Goal: Information Seeking & Learning: Learn about a topic

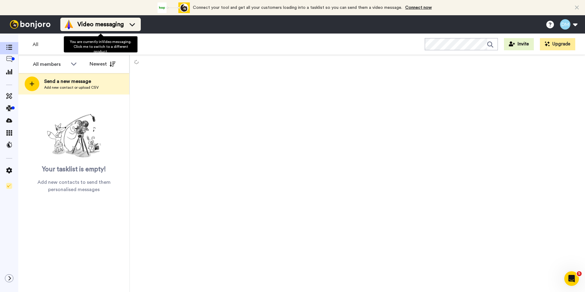
click at [107, 26] on span "Video messaging" at bounding box center [100, 24] width 46 height 9
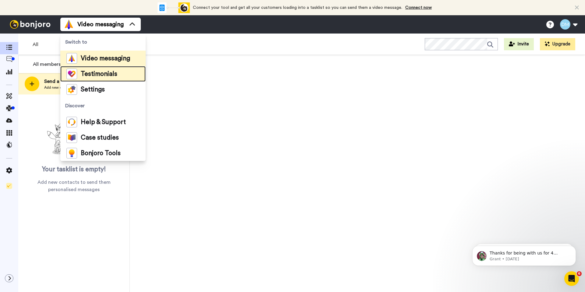
click at [94, 72] on span "Testimonials" at bounding box center [99, 74] width 37 height 6
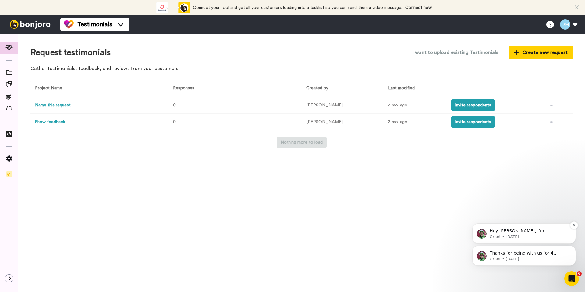
click at [528, 235] on p "Grant • [DATE]" at bounding box center [528, 236] width 79 height 5
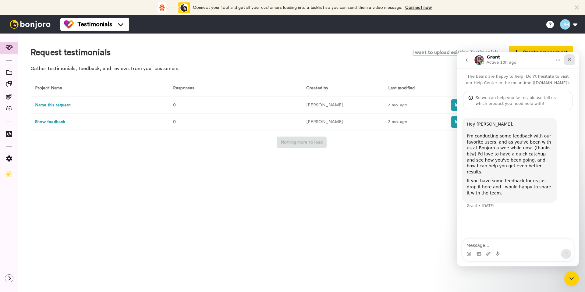
click at [569, 59] on icon "Close" at bounding box center [569, 59] width 3 height 3
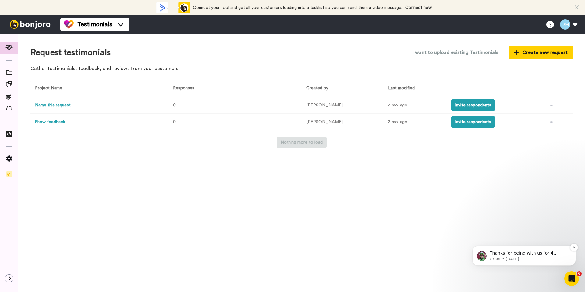
click at [514, 255] on p "Thanks for being with us for 4 months - it's flown by! How can we make the next…" at bounding box center [528, 253] width 79 height 6
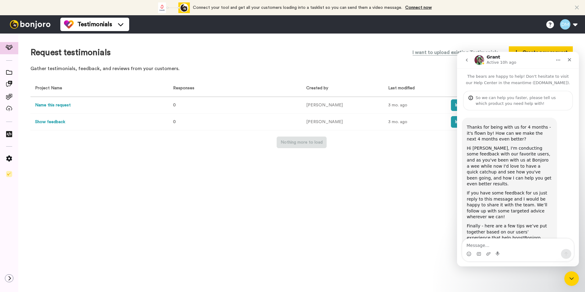
scroll to position [16, 0]
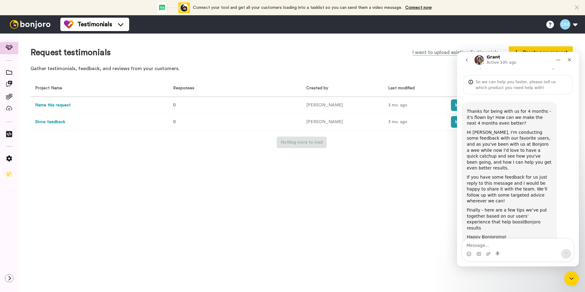
click at [513, 219] on link "Bonjoro results" at bounding box center [504, 224] width 74 height 11
click at [10, 72] on icon at bounding box center [9, 72] width 6 height 5
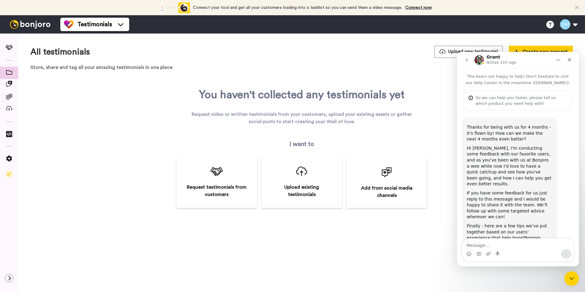
scroll to position [16, 0]
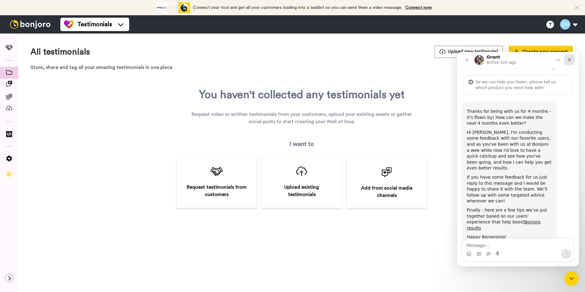
click at [568, 60] on icon "Close" at bounding box center [569, 59] width 3 height 3
